Goal: Transaction & Acquisition: Download file/media

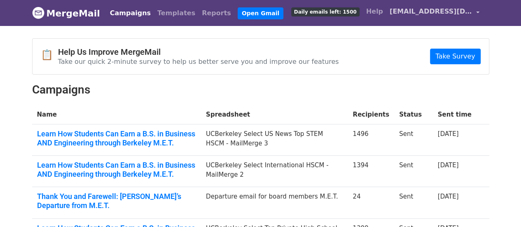
click at [476, 13] on link "[EMAIL_ADDRESS][DOMAIN_NAME]" at bounding box center [435, 12] width 96 height 19
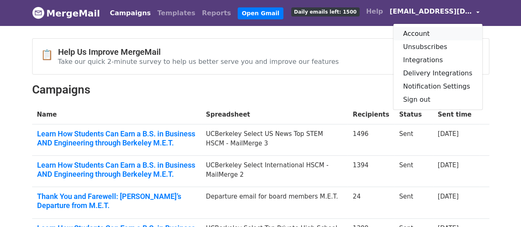
click at [435, 31] on link "Account" at bounding box center [438, 33] width 89 height 13
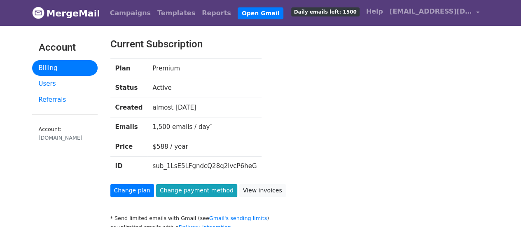
scroll to position [41, 0]
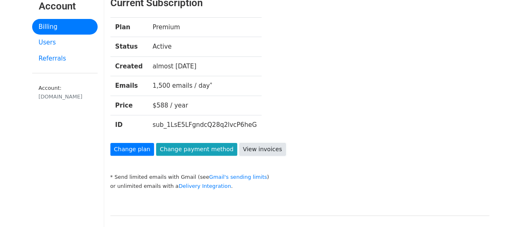
click at [239, 148] on link "View invoices" at bounding box center [262, 149] width 47 height 13
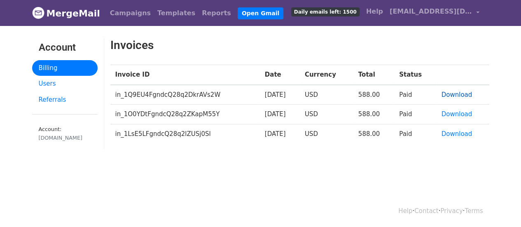
click at [446, 93] on link "Download" at bounding box center [456, 94] width 31 height 7
click at [478, 11] on link "[EMAIL_ADDRESS][DOMAIN_NAME]" at bounding box center [435, 12] width 96 height 19
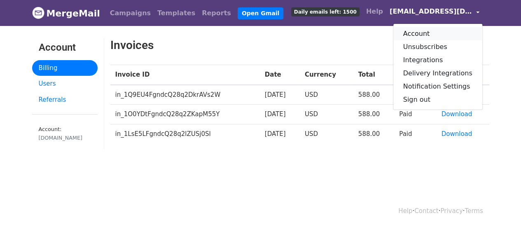
click at [436, 32] on link "Account" at bounding box center [438, 33] width 89 height 13
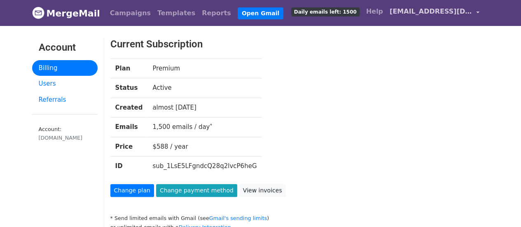
click at [432, 14] on span "[EMAIL_ADDRESS][DOMAIN_NAME]" at bounding box center [431, 12] width 82 height 10
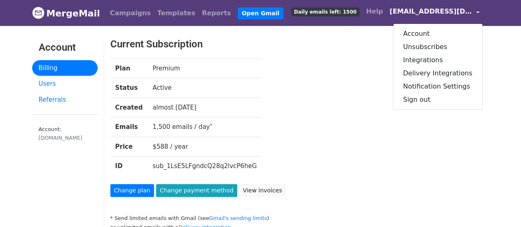
click at [477, 13] on link "[EMAIL_ADDRESS][DOMAIN_NAME]" at bounding box center [435, 12] width 96 height 19
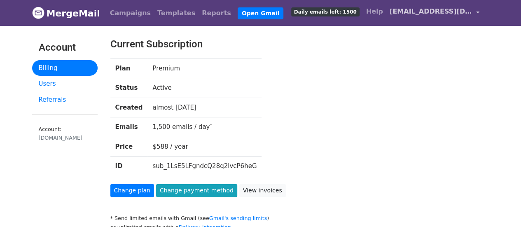
click at [477, 13] on link "[EMAIL_ADDRESS][DOMAIN_NAME]" at bounding box center [435, 12] width 96 height 19
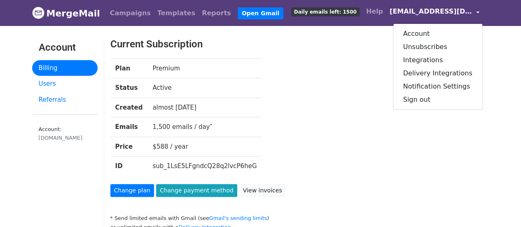
click at [81, 14] on link "MergeMail" at bounding box center [66, 13] width 68 height 17
